Goal: Task Accomplishment & Management: Use online tool/utility

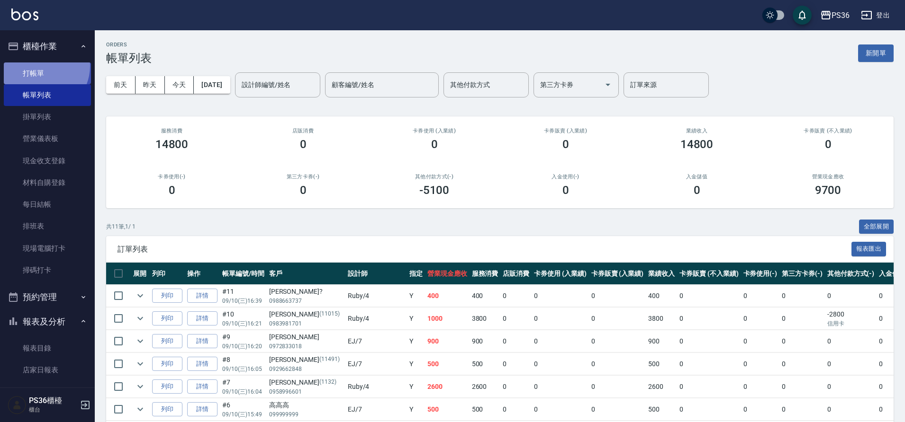
click at [40, 66] on link "打帳單" at bounding box center [47, 74] width 87 height 22
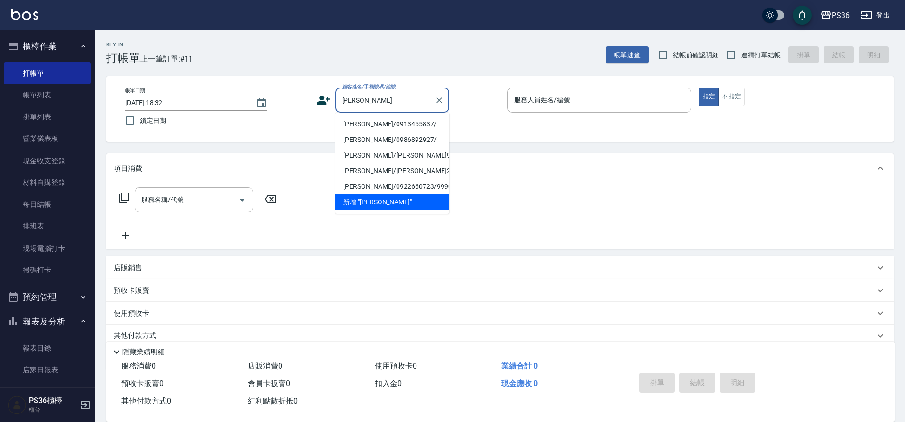
click at [412, 123] on li "[PERSON_NAME]/0913455837/" at bounding box center [392, 124] width 114 height 16
type input "[PERSON_NAME]/0913455837/"
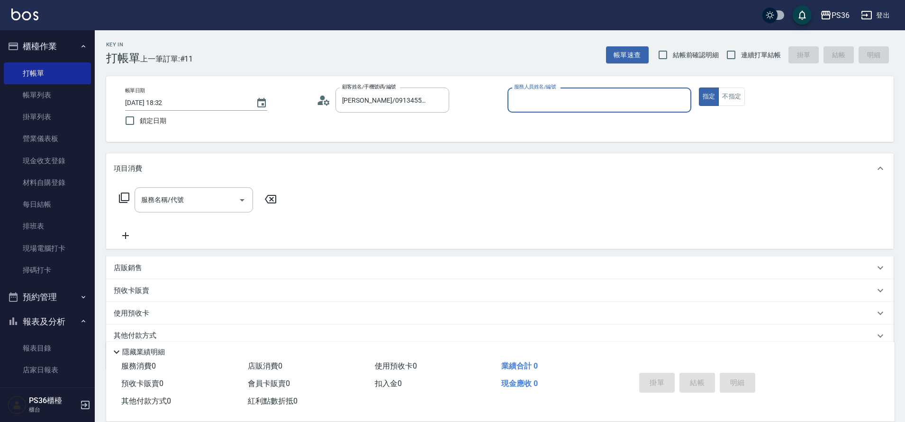
type input "Ruby-4"
click at [188, 189] on div "服務名稱/代號" at bounding box center [193, 200] width 118 height 25
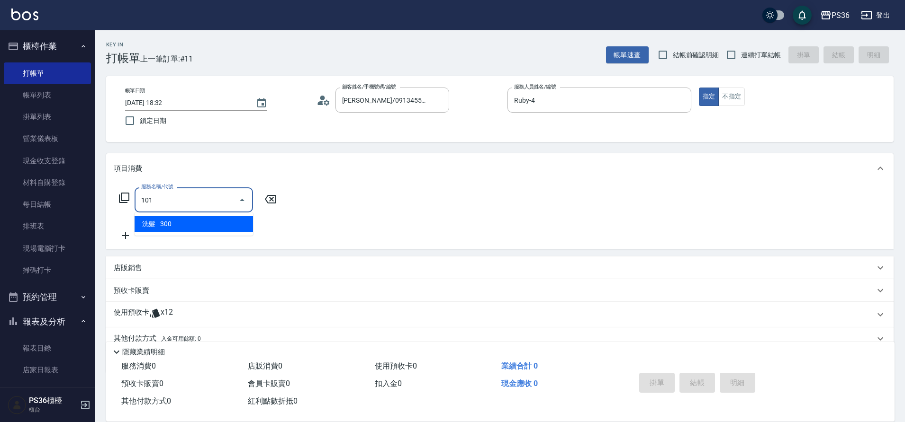
type input "洗髮(101)"
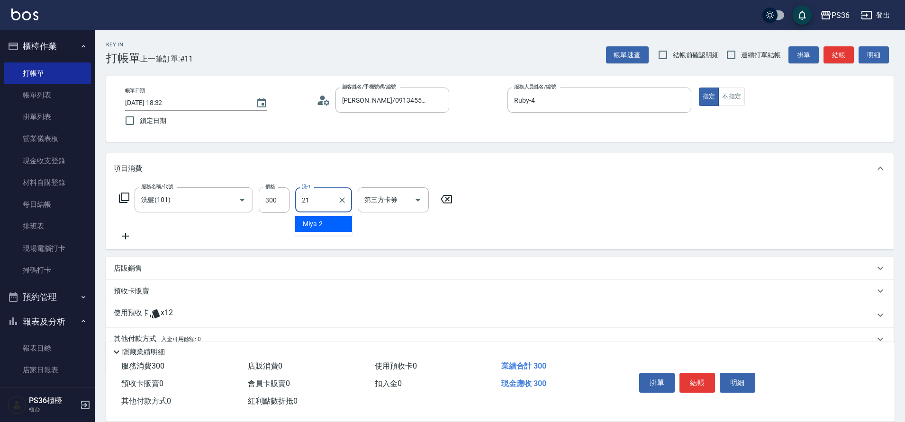
type input "酪梨-21"
click at [690, 383] on button "結帳" at bounding box center [697, 383] width 36 height 20
